Goal: Task Accomplishment & Management: Manage account settings

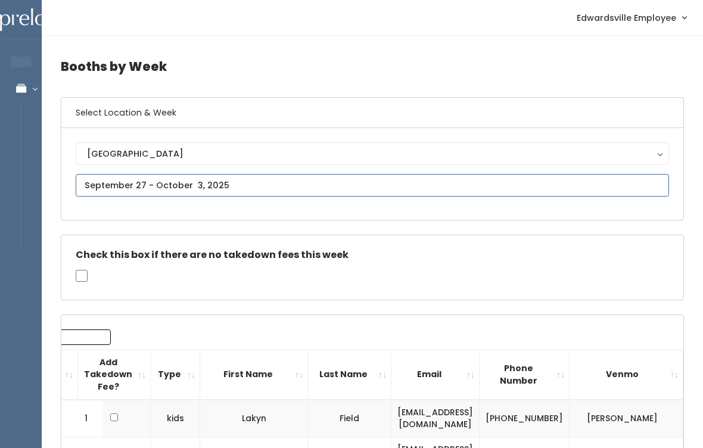
click at [261, 184] on input "text" at bounding box center [372, 185] width 593 height 23
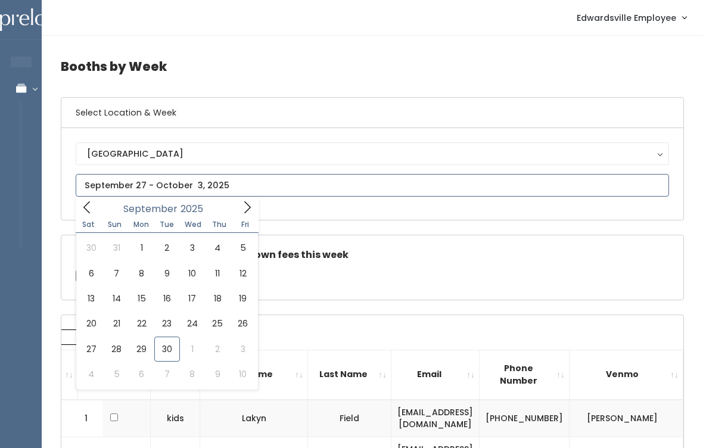
type input "September 27 to October 3"
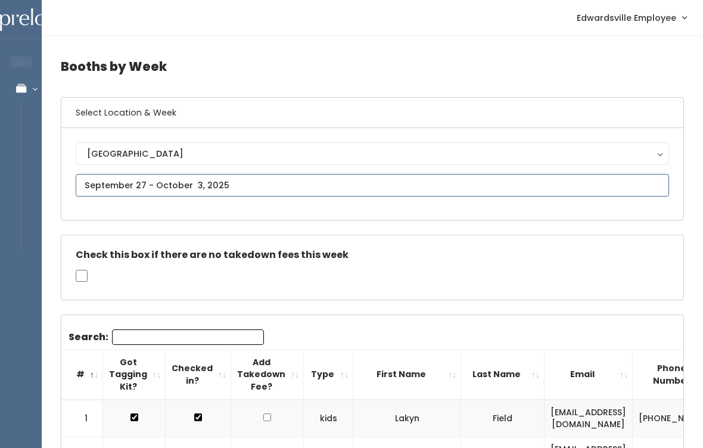
click at [257, 183] on input "text" at bounding box center [372, 185] width 593 height 23
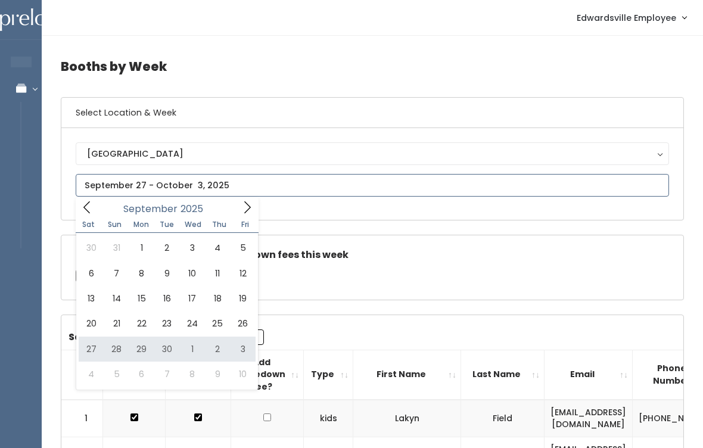
type input "September 27 to October 3"
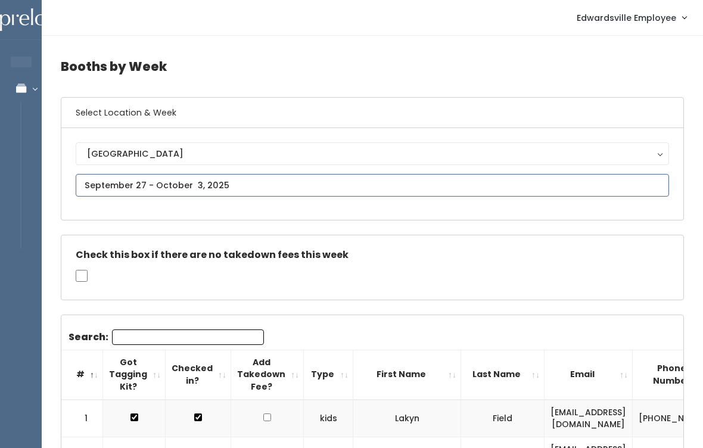
click at [320, 177] on input "text" at bounding box center [372, 185] width 593 height 23
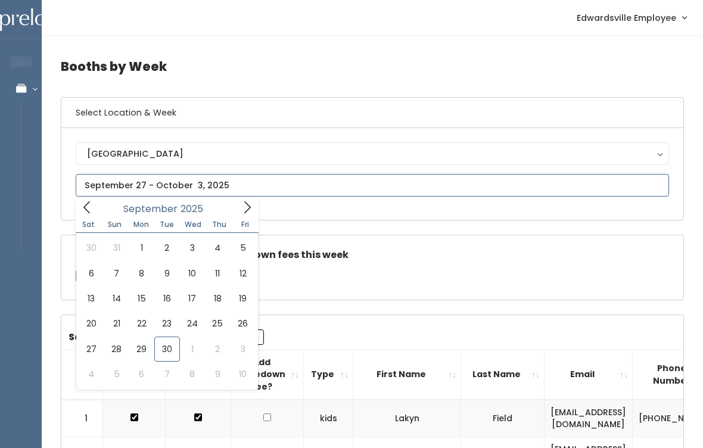
type input "[DATE] to [DATE]"
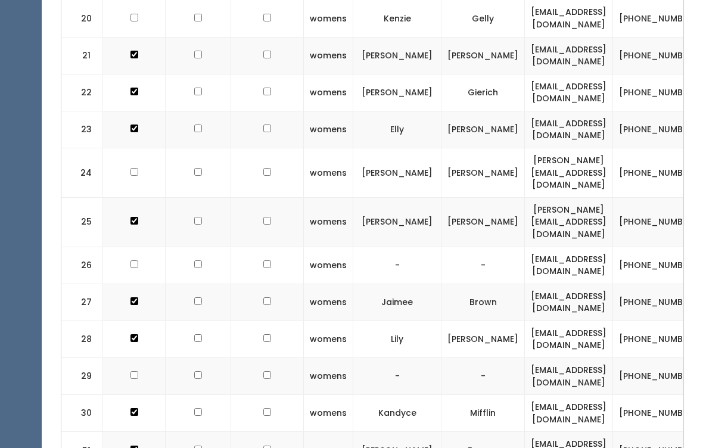
click at [130, 260] on input "checkbox" at bounding box center [134, 264] width 8 height 8
checkbox input "true"
